Goal: Task Accomplishment & Management: Use online tool/utility

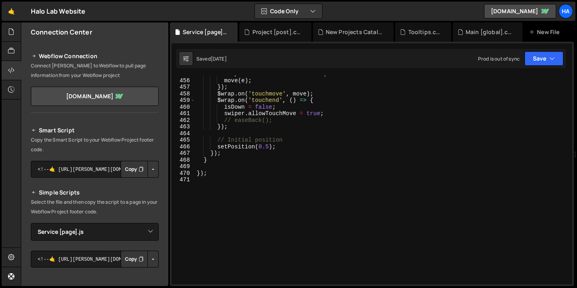
select select "10500"
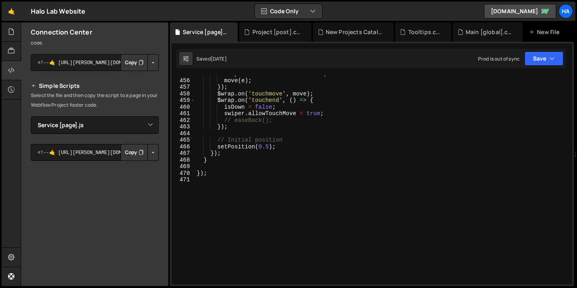
scroll to position [115, 0]
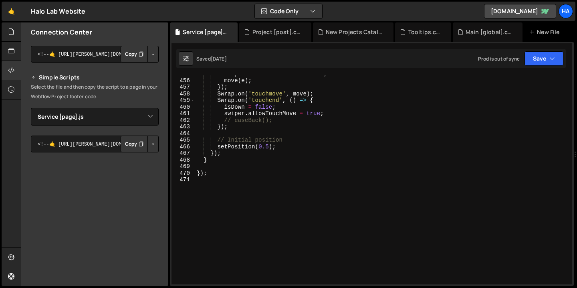
click at [148, 143] on button "Button group with nested dropdown" at bounding box center [152, 143] width 11 height 17
click at [140, 171] on link "Copy Production Script" at bounding box center [119, 170] width 79 height 11
click at [132, 144] on button "Copy" at bounding box center [134, 143] width 27 height 17
click at [147, 141] on button "Button group with nested dropdown" at bounding box center [152, 143] width 11 height 17
click at [141, 167] on link "Copy Production Script" at bounding box center [119, 170] width 79 height 11
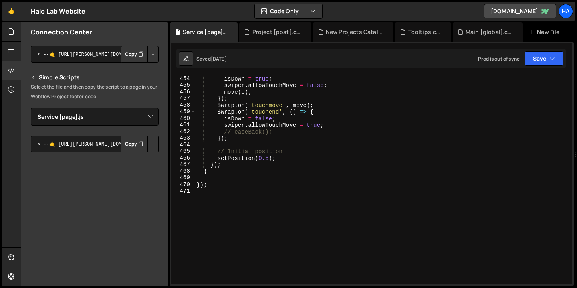
scroll to position [2994, 0]
click at [147, 116] on select "Select File Animations [global].js before & after effect.js Blog [post].js Cont…" at bounding box center [95, 117] width 128 height 18
click at [31, 108] on select "Select File Animations [global].js before & after effect.js Blog [post].js Cont…" at bounding box center [95, 117] width 128 height 18
drag, startPoint x: 22, startPoint y: 116, endPoint x: 87, endPoint y: 116, distance: 65.7
click at [87, 116] on div "Smart Script Copy the Smart Script to your Webflow Project footer code. <!--🤙 […" at bounding box center [94, 159] width 147 height 317
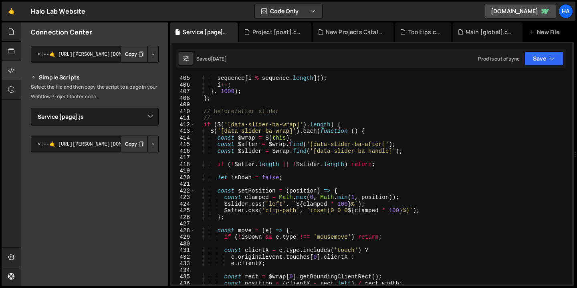
scroll to position [2671, 0]
click at [552, 60] on icon "button" at bounding box center [552, 58] width 6 height 8
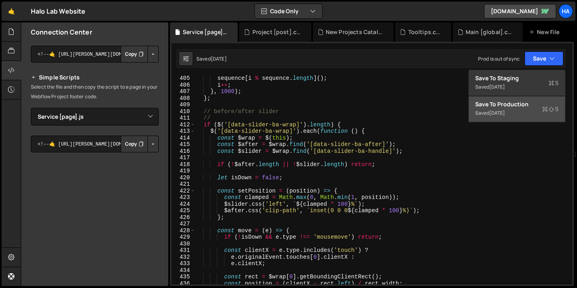
click at [524, 114] on div "Saved [DATE]" at bounding box center [516, 113] width 83 height 10
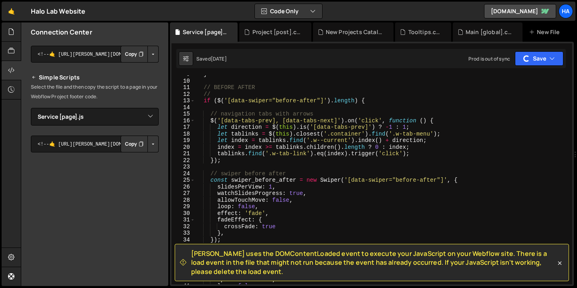
scroll to position [62, 0]
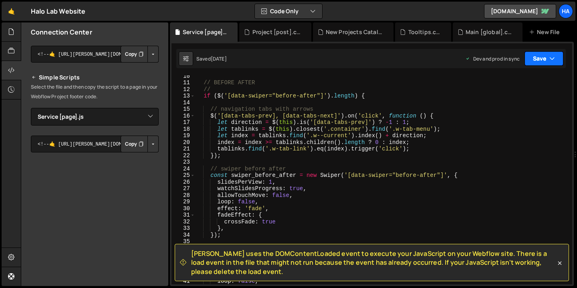
click at [554, 63] on button "Save" at bounding box center [543, 58] width 39 height 14
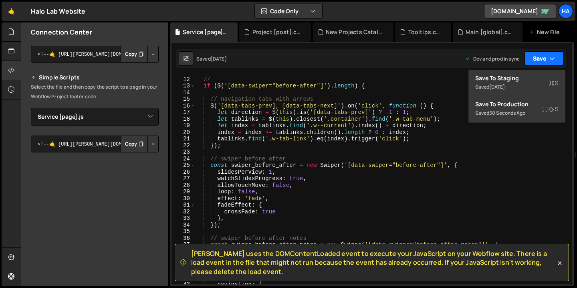
scroll to position [74, 0]
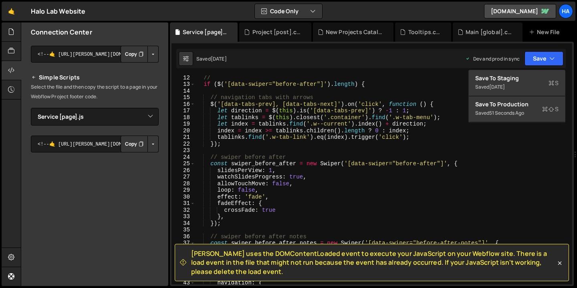
click at [147, 147] on button "Button group with nested dropdown" at bounding box center [152, 143] width 11 height 17
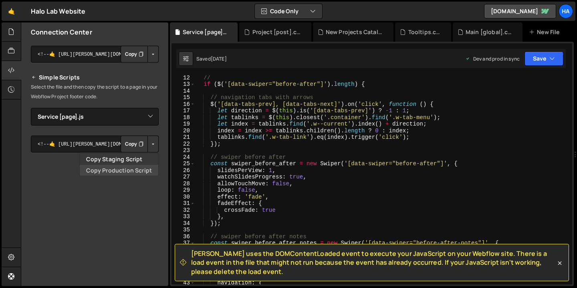
click at [134, 169] on link "Copy Production Script" at bounding box center [119, 170] width 79 height 11
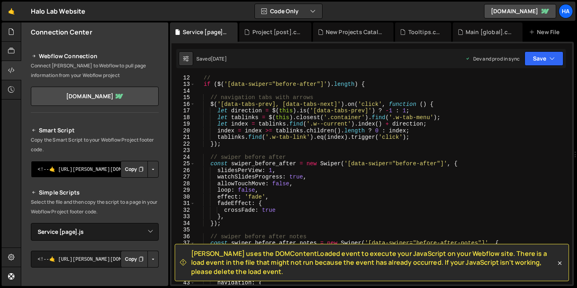
scroll to position [4, 0]
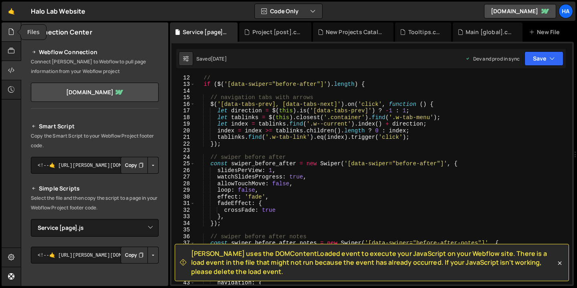
click at [12, 36] on div at bounding box center [12, 31] width 20 height 19
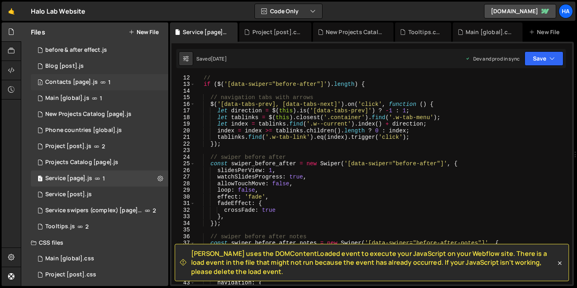
scroll to position [52, 0]
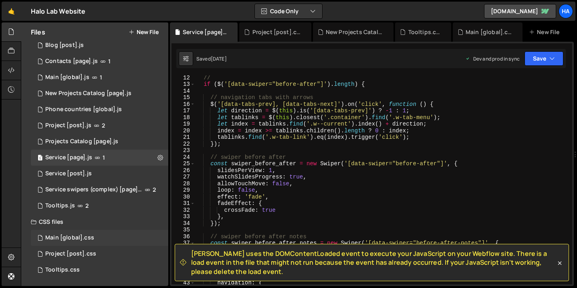
click at [116, 237] on div "Main [global].css 0" at bounding box center [99, 238] width 137 height 16
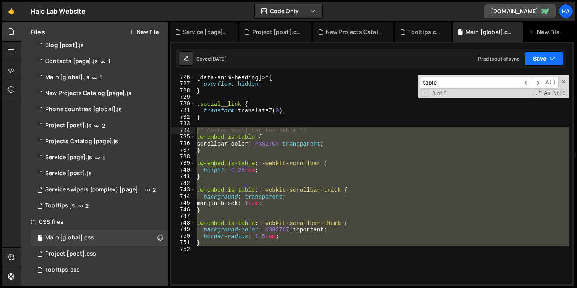
click at [551, 62] on icon "button" at bounding box center [552, 58] width 6 height 8
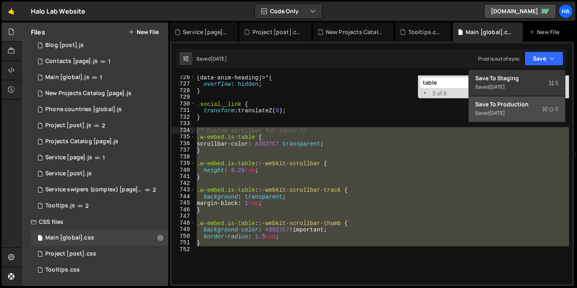
click at [529, 118] on button "Save to Production S Saved [DATE]" at bounding box center [517, 109] width 96 height 26
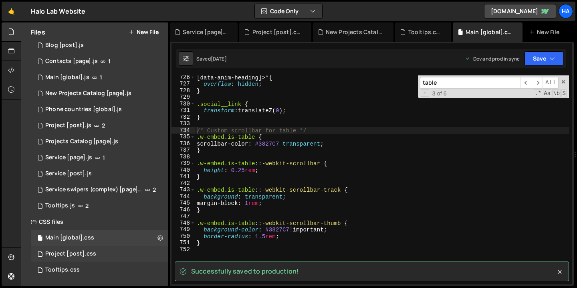
click at [95, 254] on div "Project [post].css 0" at bounding box center [99, 254] width 137 height 16
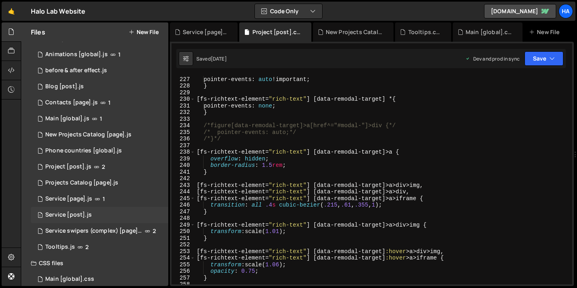
scroll to position [0, 0]
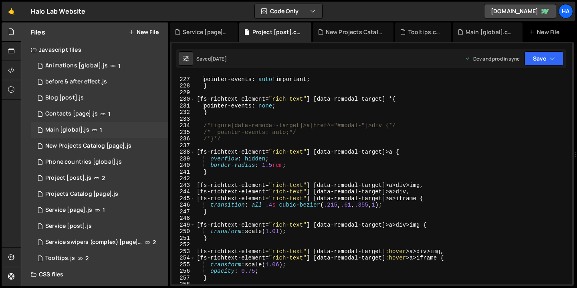
click at [92, 129] on icon at bounding box center [95, 130] width 6 height 6
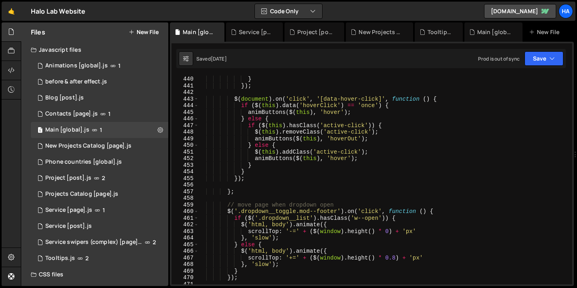
scroll to position [2410, 0]
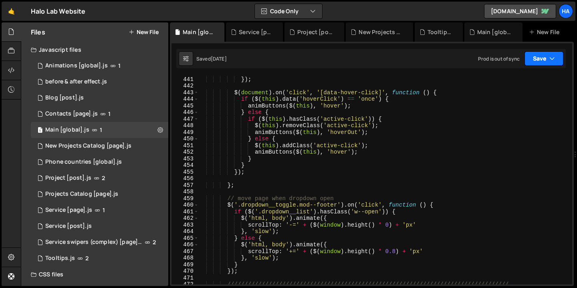
click at [553, 56] on icon "button" at bounding box center [552, 58] width 6 height 8
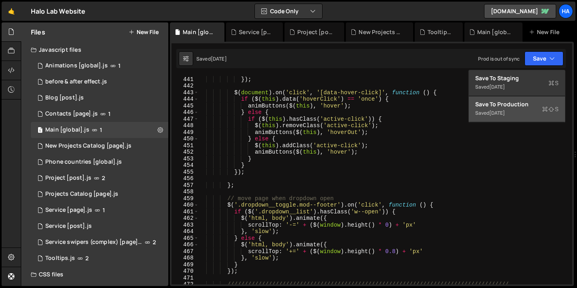
click at [505, 115] on div "[DATE]" at bounding box center [497, 112] width 16 height 7
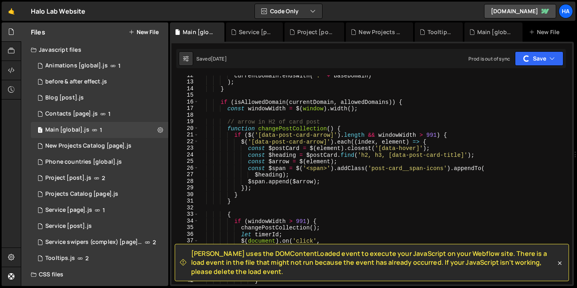
scroll to position [71, 0]
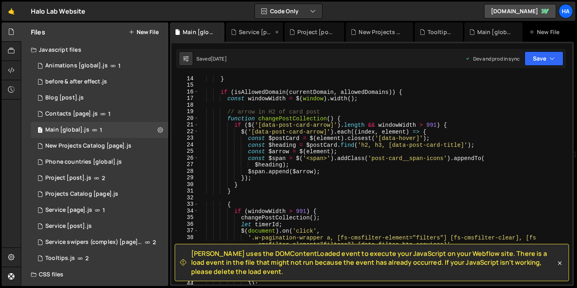
click at [248, 36] on div "Service [page].js" at bounding box center [256, 32] width 34 height 8
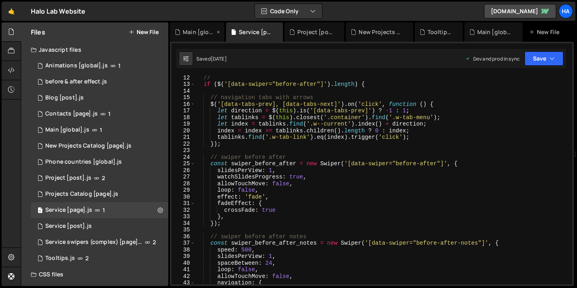
click at [196, 30] on div "Main [global].js" at bounding box center [199, 32] width 32 height 8
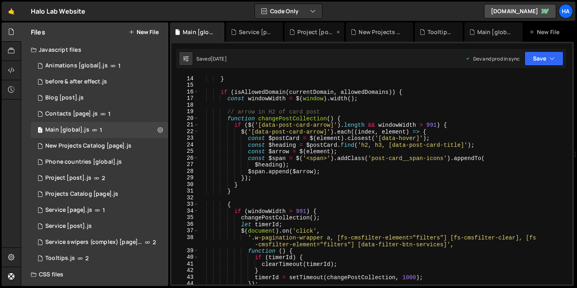
scroll to position [17883, 0]
click at [308, 35] on div "Project [post].css" at bounding box center [315, 32] width 37 height 8
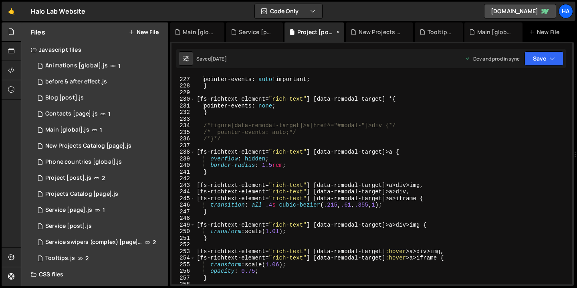
scroll to position [0, 0]
click at [555, 60] on icon "button" at bounding box center [552, 58] width 6 height 8
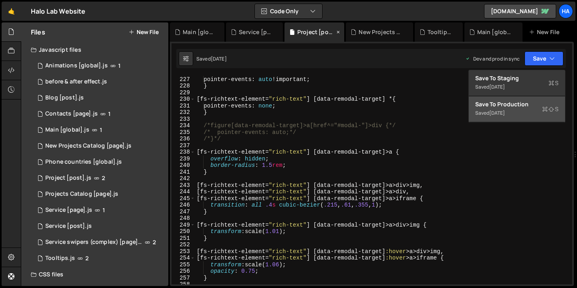
click at [337, 32] on icon at bounding box center [338, 32] width 6 height 8
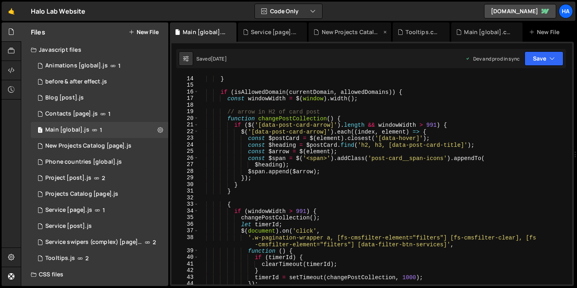
scroll to position [17625, 0]
click at [330, 32] on div "New Projects Catalog [page].js" at bounding box center [352, 32] width 60 height 8
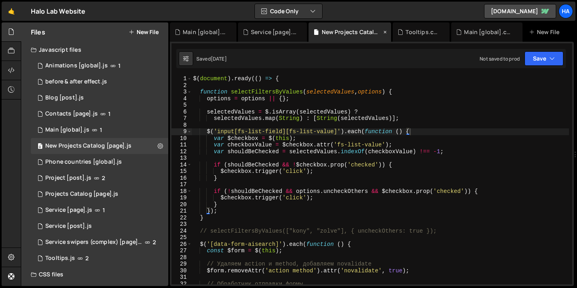
click at [382, 30] on icon at bounding box center [385, 32] width 6 height 8
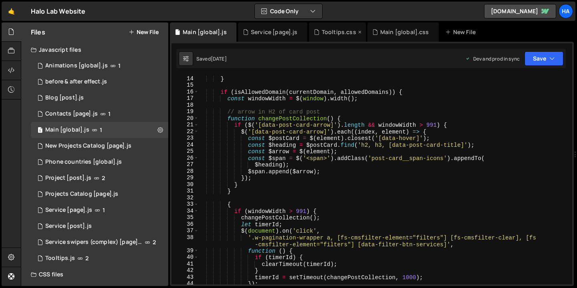
scroll to position [17883, 0]
click at [359, 32] on div "Tooltips.css" at bounding box center [337, 31] width 57 height 19
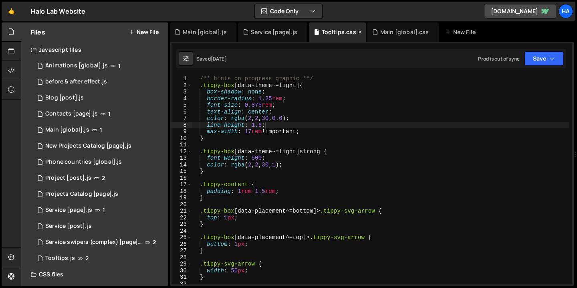
click at [359, 32] on icon at bounding box center [360, 32] width 6 height 8
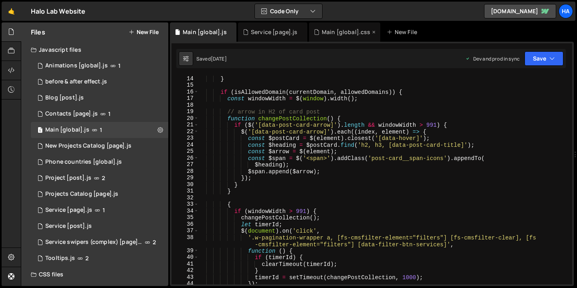
click at [351, 32] on div "Main [global].css" at bounding box center [346, 32] width 49 height 8
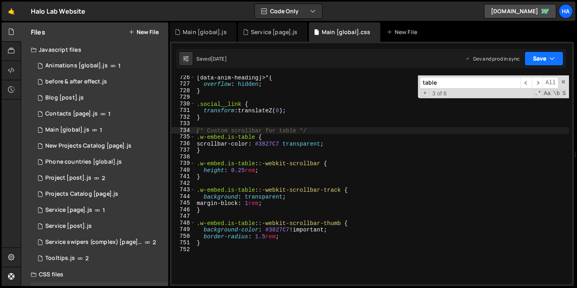
click at [548, 57] on button "Save" at bounding box center [543, 58] width 39 height 14
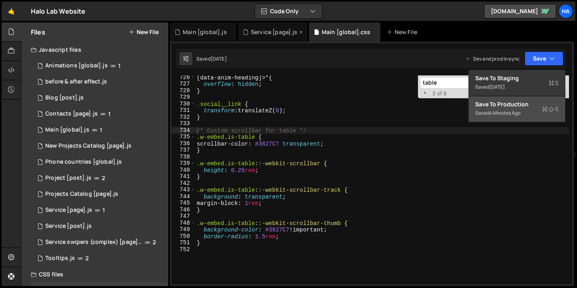
click at [274, 30] on div "Service [page].js" at bounding box center [274, 32] width 47 height 8
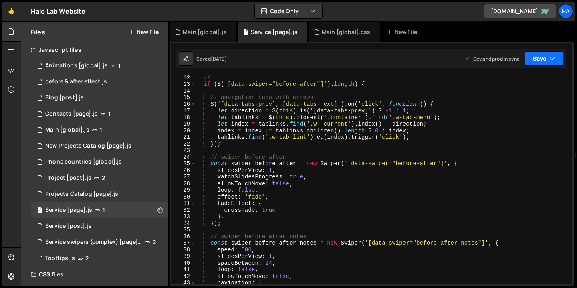
click at [549, 60] on button "Save" at bounding box center [543, 58] width 39 height 14
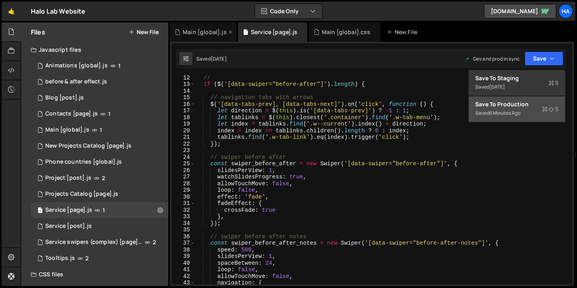
click at [210, 31] on div "Main [global].js" at bounding box center [205, 32] width 44 height 8
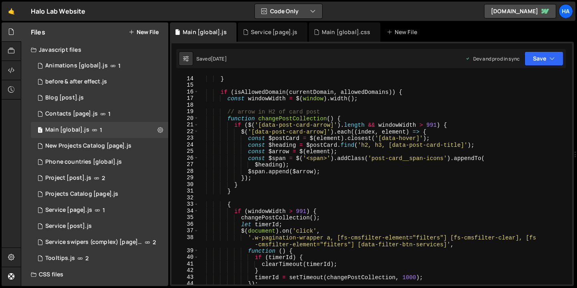
scroll to position [17883, 0]
